Goal: Task Accomplishment & Management: Complete application form

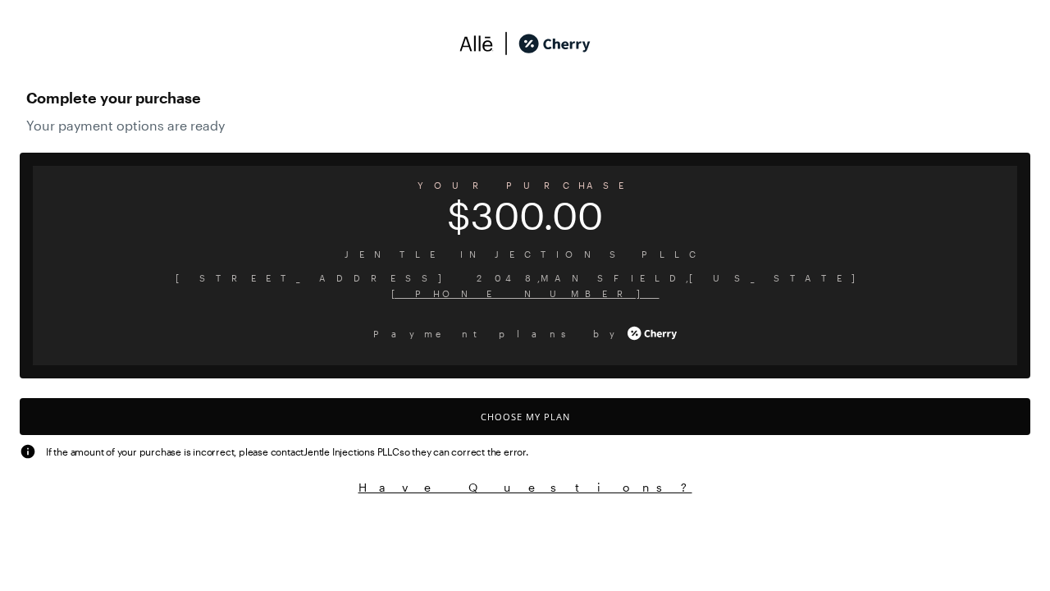
click at [525, 416] on button "Choose My Plan" at bounding box center [525, 416] width 1011 height 37
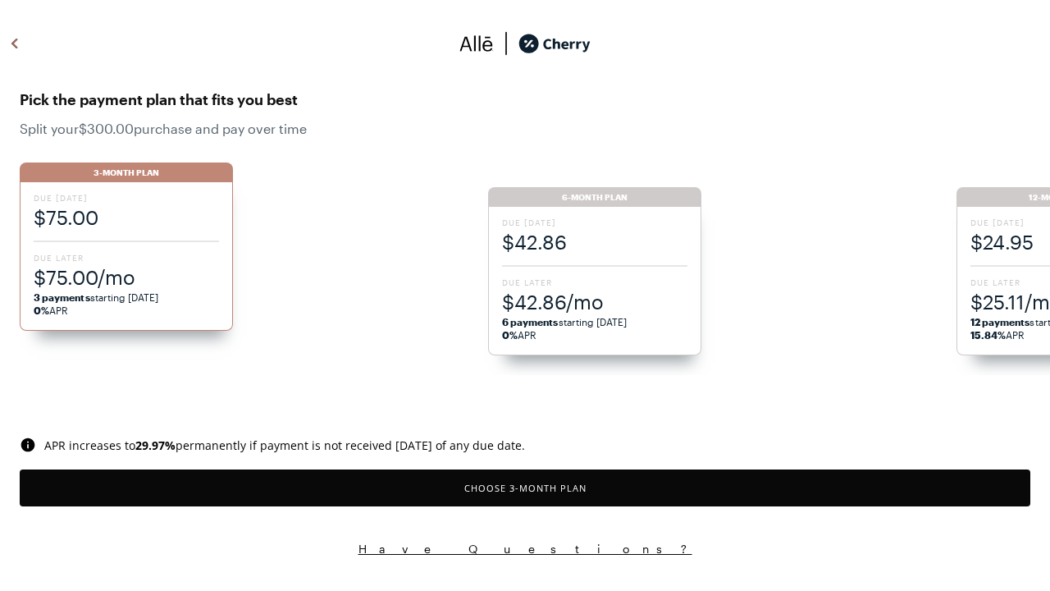
click at [525, 487] on button "Choose 3 -Month Plan" at bounding box center [525, 487] width 1011 height 37
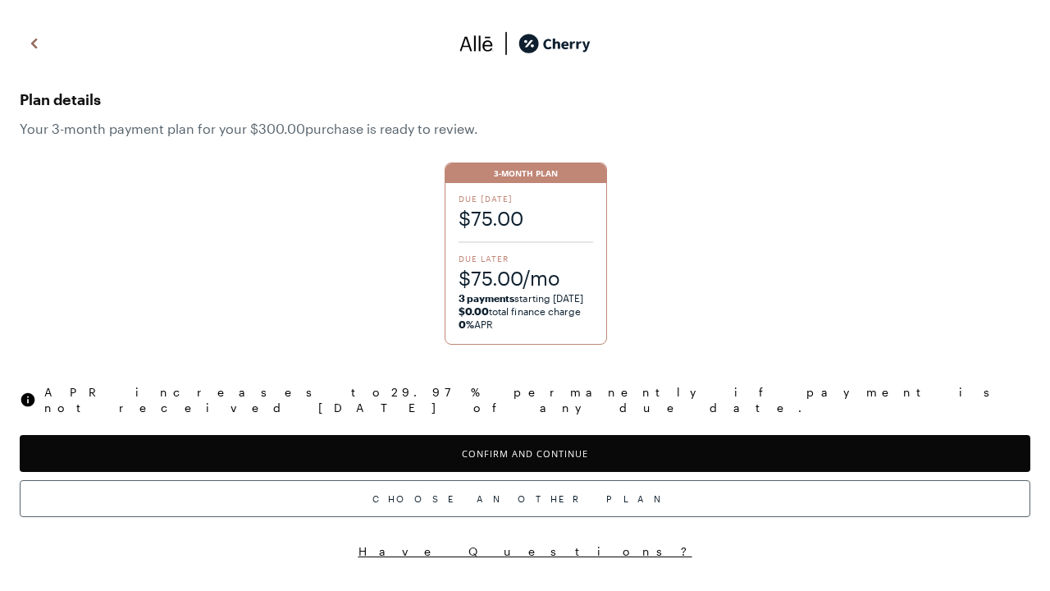
click at [525, 438] on button "Confirm and Continue" at bounding box center [525, 453] width 1011 height 37
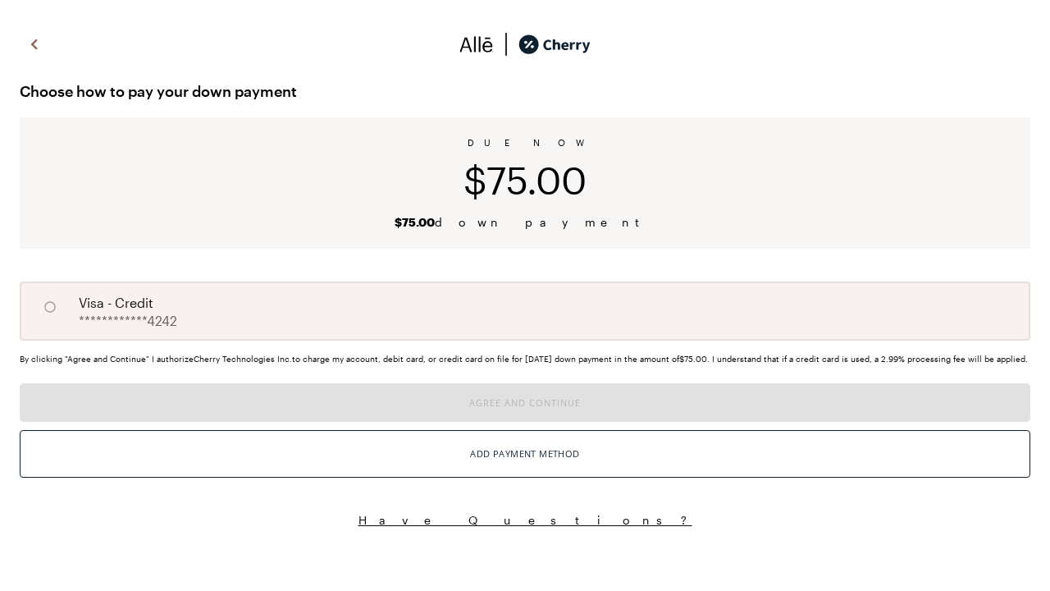
click at [50, 307] on input "A" at bounding box center [50, 307] width 28 height 28
radio input "true"
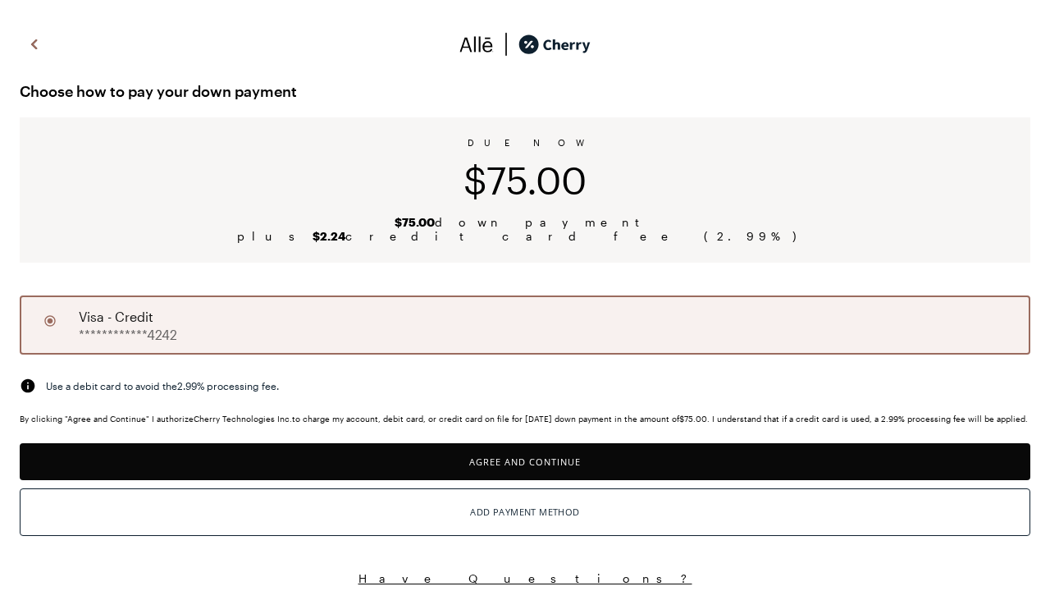
click at [525, 471] on button "Agree and Continue" at bounding box center [525, 461] width 1011 height 37
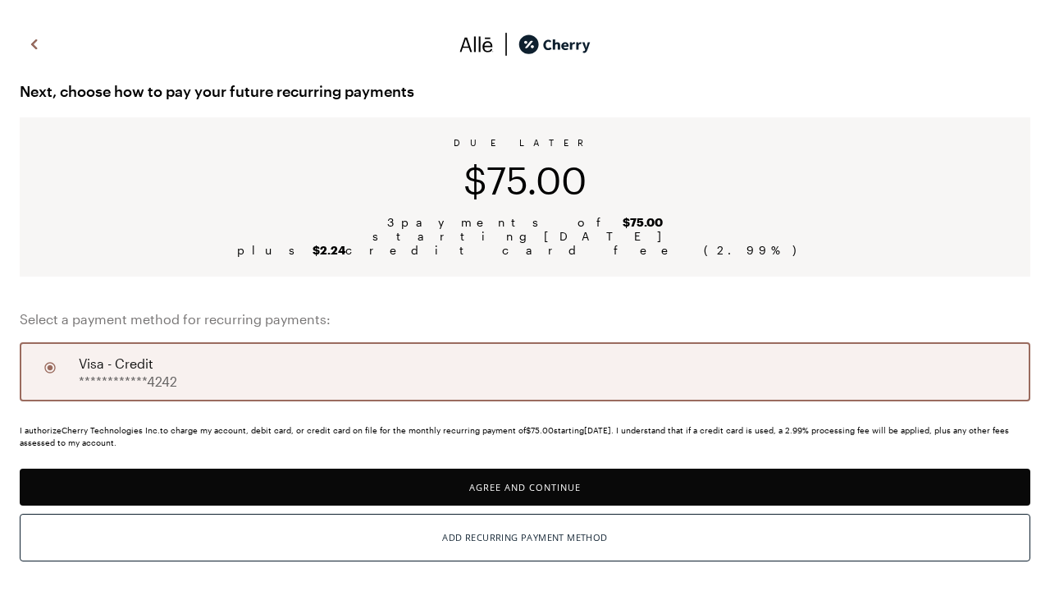
click at [525, 487] on button "Agree and Continue" at bounding box center [525, 487] width 1011 height 37
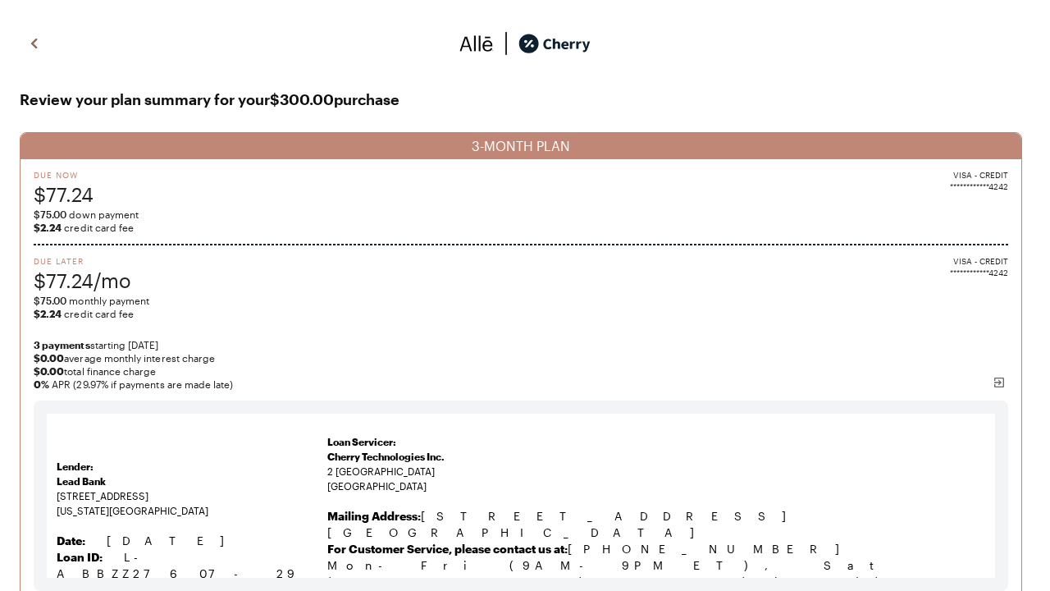
scroll to position [155, 0]
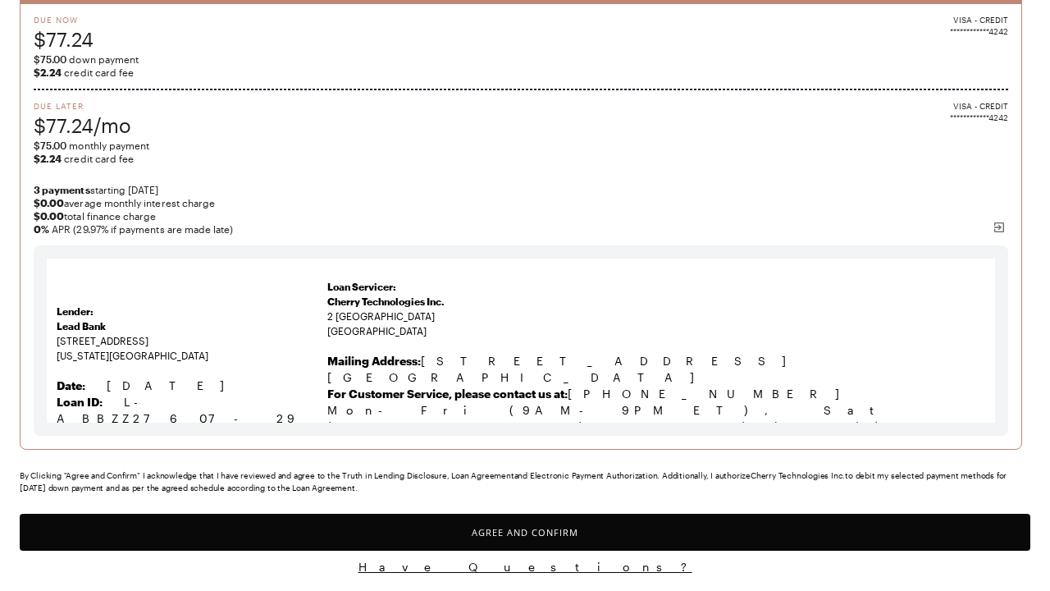
click at [525, 532] on button "Agree and Confirm" at bounding box center [525, 532] width 1011 height 37
